Goal: Information Seeking & Learning: Find specific fact

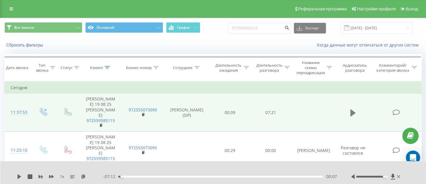
click at [357, 109] on button at bounding box center [352, 113] width 9 height 9
click at [61, 177] on span "1 x" at bounding box center [62, 177] width 4 height 6
click at [144, 178] on div "- 07:11 00:08 00:08" at bounding box center [219, 177] width 233 height 6
drag, startPoint x: 152, startPoint y: 177, endPoint x: 159, endPoint y: 177, distance: 6.2
click at [158, 177] on div "01:17" at bounding box center [220, 177] width 205 height 2
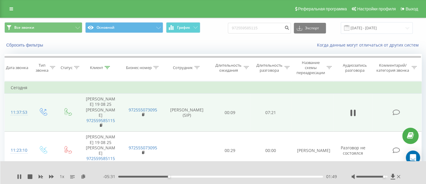
drag, startPoint x: 175, startPoint y: 178, endPoint x: 186, endPoint y: 179, distance: 11.4
click at [186, 179] on div "- 05:31 01:49 01:49" at bounding box center [219, 177] width 233 height 6
click at [184, 179] on div "- 05:30 01:49 01:49" at bounding box center [219, 177] width 233 height 6
click at [182, 178] on div "01:49" at bounding box center [220, 177] width 205 height 2
click at [182, 178] on div "02:17" at bounding box center [182, 177] width 2 height 2
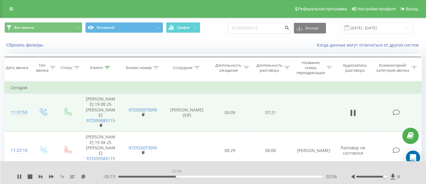
drag, startPoint x: 182, startPoint y: 177, endPoint x: 177, endPoint y: 177, distance: 5.7
click at [177, 177] on div "02:06" at bounding box center [177, 177] width 2 height 2
click at [17, 176] on icon at bounding box center [19, 177] width 5 height 5
click at [17, 177] on div "1 x - 04:35 02:45 02:45" at bounding box center [213, 173] width 426 height 23
click at [20, 176] on icon at bounding box center [19, 177] width 5 height 5
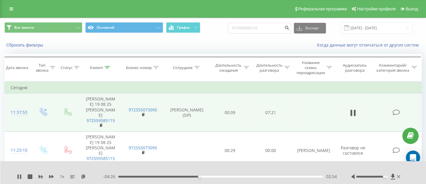
click at [176, 178] on div "- 04:26 02:54 02:54" at bounding box center [219, 177] width 233 height 6
click at [175, 177] on div "02:03" at bounding box center [220, 177] width 205 height 2
click at [168, 177] on div "02:07" at bounding box center [220, 177] width 205 height 2
click at [159, 177] on div "01:48" at bounding box center [220, 177] width 205 height 2
click at [152, 177] on div "01:28" at bounding box center [220, 177] width 205 height 2
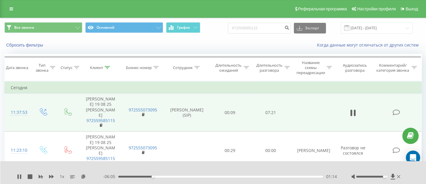
click at [191, 177] on div "01:14" at bounding box center [220, 177] width 205 height 2
click at [183, 177] on div "02:43" at bounding box center [220, 177] width 205 height 2
click at [177, 177] on div "02:20" at bounding box center [220, 177] width 205 height 2
click at [18, 176] on icon at bounding box center [18, 177] width 1 height 5
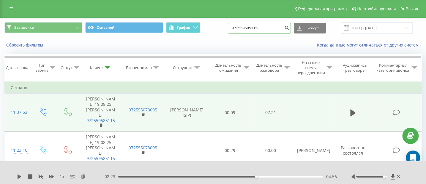
click at [251, 29] on input "972559585115" at bounding box center [259, 28] width 63 height 11
paste input "55-507-6818"
click at [251, 26] on input "55-507-6818" at bounding box center [259, 28] width 63 height 11
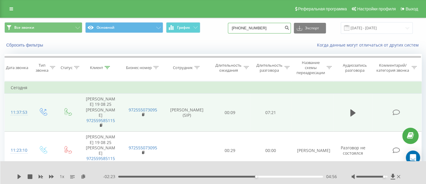
click at [253, 26] on input "55-507-6818" at bounding box center [259, 28] width 63 height 11
click at [246, 27] on input "55-5076818" at bounding box center [259, 28] width 63 height 11
click at [245, 29] on input "55-5076818" at bounding box center [259, 28] width 63 height 11
type input "555076818"
click at [287, 28] on button "submit" at bounding box center [287, 28] width 8 height 11
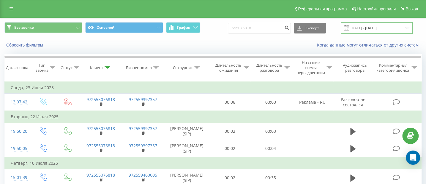
click at [377, 24] on input "19.05.2025 - 19.08.2025" at bounding box center [377, 28] width 72 height 12
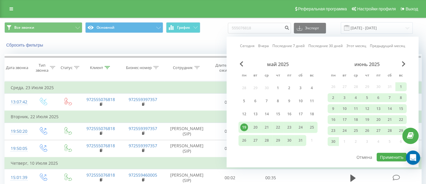
click at [401, 61] on div "Сегодня Вчера Последние 7 дней Последние 30 дней Этот месяц Предыдущий месяц ма…" at bounding box center [323, 102] width 192 height 131
click at [403, 63] on span "Next Month" at bounding box center [404, 63] width 4 height 5
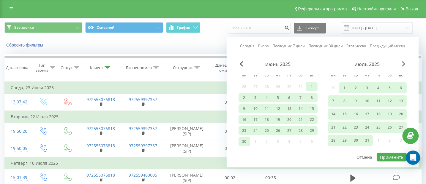
click at [403, 63] on span "Next Month" at bounding box center [404, 63] width 4 height 5
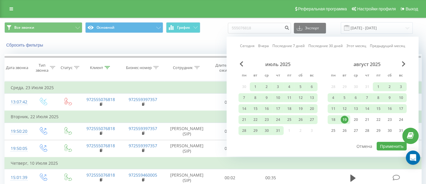
click at [345, 120] on div "19" at bounding box center [345, 120] width 8 height 8
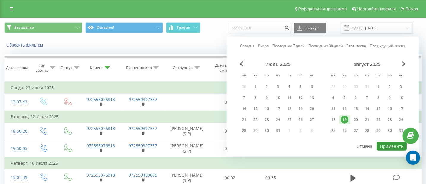
click at [381, 146] on button "Применить" at bounding box center [391, 146] width 30 height 9
type input "19.08.2025 - 19.08.2025"
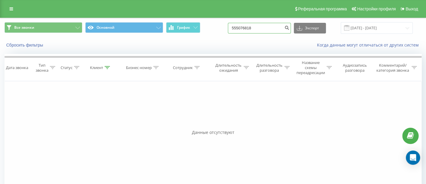
click at [246, 29] on input "555076818" at bounding box center [259, 28] width 63 height 11
click at [259, 29] on input "555076818" at bounding box center [259, 28] width 63 height 11
click at [239, 28] on input "555076818" at bounding box center [259, 28] width 63 height 11
type input "972555076818"
click at [289, 27] on icon "submit" at bounding box center [286, 27] width 5 height 4
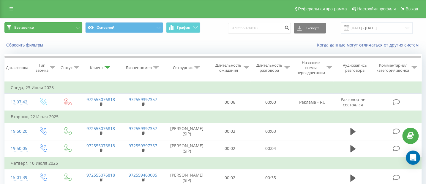
click at [24, 28] on span "Все звонки" at bounding box center [24, 27] width 20 height 5
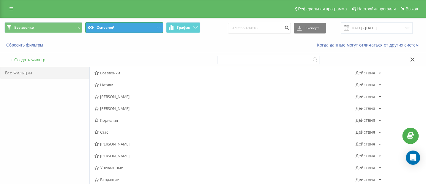
click at [160, 26] on button "Основной" at bounding box center [124, 27] width 78 height 11
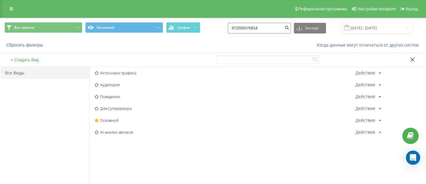
click at [262, 26] on input "972555076818" at bounding box center [259, 28] width 63 height 11
click at [14, 8] on link at bounding box center [11, 9] width 11 height 8
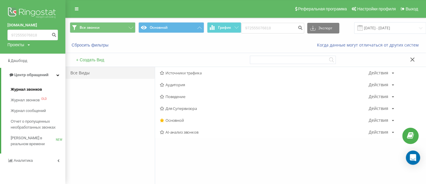
click at [27, 90] on span "Журнал звонков" at bounding box center [26, 90] width 31 height 6
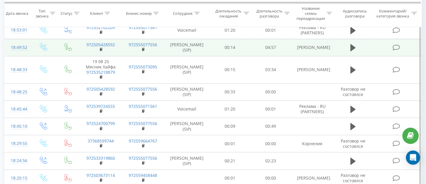
scroll to position [94, 0]
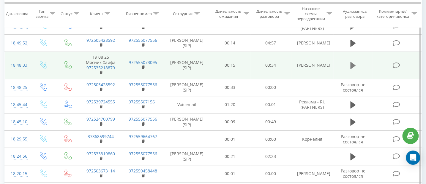
click at [352, 64] on icon at bounding box center [352, 65] width 5 height 7
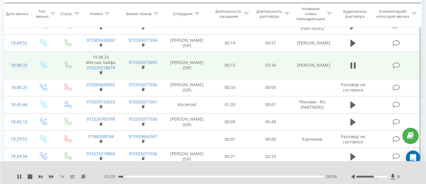
drag, startPoint x: 374, startPoint y: 176, endPoint x: 400, endPoint y: 177, distance: 26.2
click at [400, 177] on div at bounding box center [376, 177] width 50 height 6
click at [122, 177] on div "00:09" at bounding box center [220, 177] width 205 height 2
click at [62, 178] on span "1 x" at bounding box center [62, 177] width 4 height 6
click at [17, 177] on div "1 x - 02:55 00:38 00:38" at bounding box center [213, 173] width 426 height 23
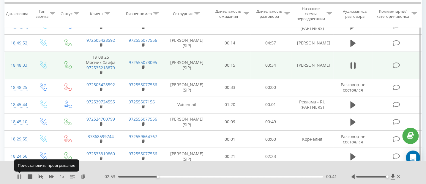
click at [19, 177] on icon at bounding box center [18, 177] width 1 height 5
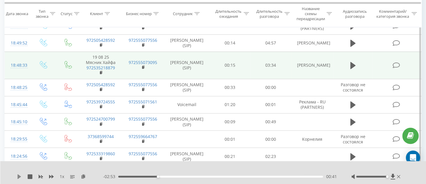
click at [20, 175] on icon at bounding box center [19, 177] width 5 height 5
click at [17, 178] on icon at bounding box center [19, 177] width 5 height 5
click at [19, 178] on icon at bounding box center [20, 177] width 4 height 5
click at [19, 178] on icon at bounding box center [18, 177] width 1 height 5
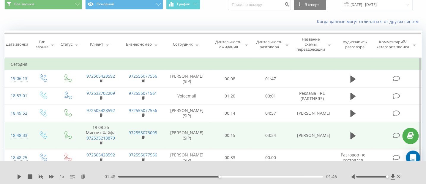
scroll to position [62, 0]
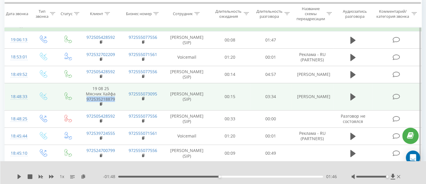
drag, startPoint x: 117, startPoint y: 99, endPoint x: 83, endPoint y: 99, distance: 34.1
click at [83, 99] on td "19 08 25 Мясник Хайфа 972535218879" at bounding box center [101, 96] width 42 height 27
copy link "972535218879"
